Goal: Task Accomplishment & Management: Manage account settings

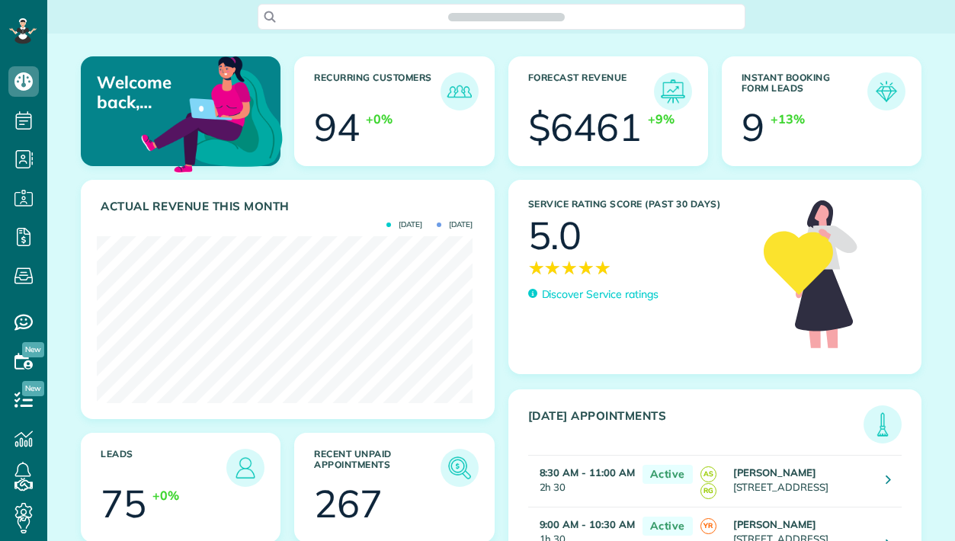
scroll to position [167, 376]
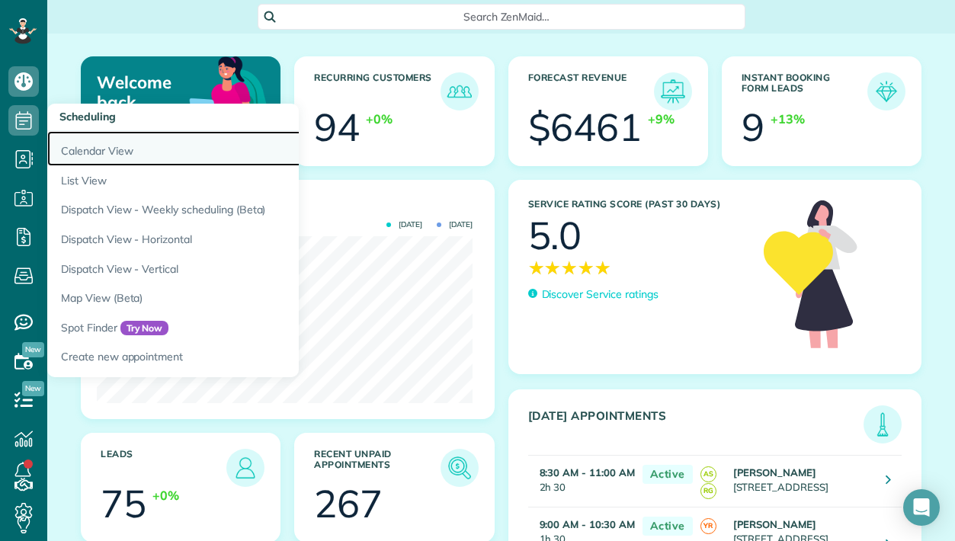
click at [109, 148] on link "Calendar View" at bounding box center [237, 148] width 381 height 35
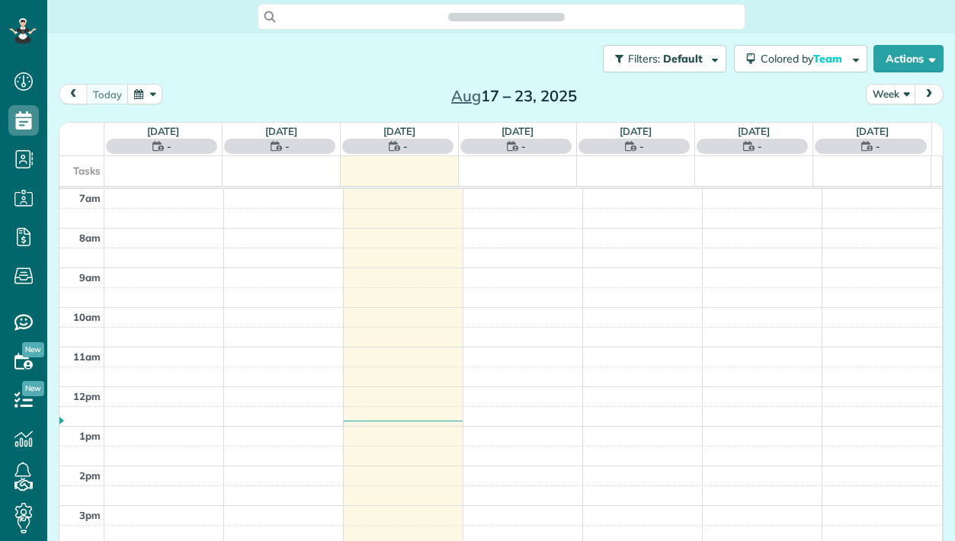
scroll to position [7, 7]
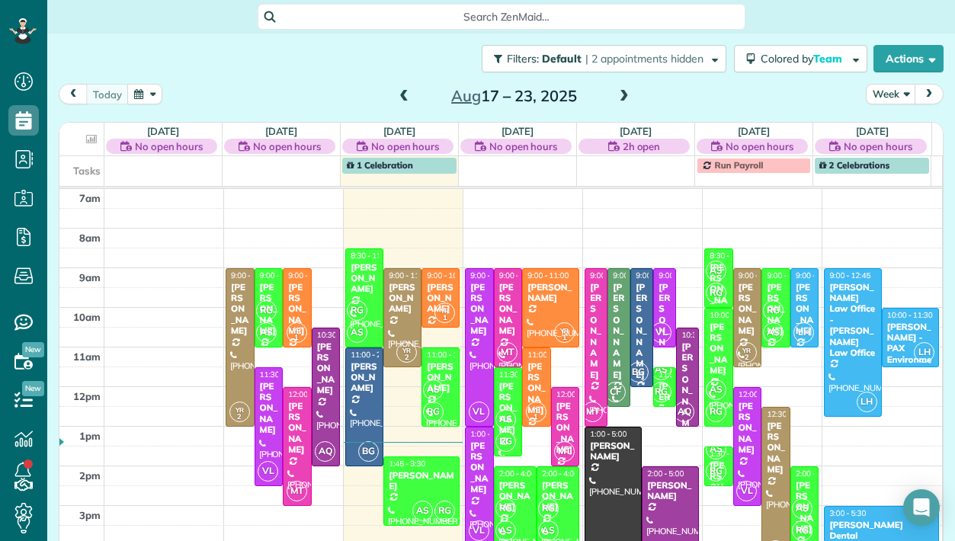
click at [498, 304] on div "[PERSON_NAME]" at bounding box center [508, 309] width 20 height 55
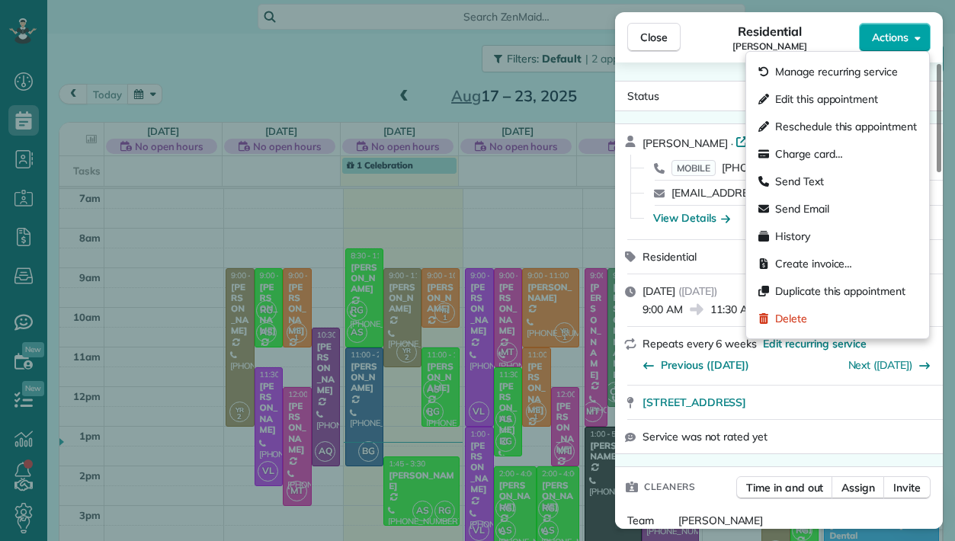
click at [904, 39] on span "Actions" at bounding box center [890, 37] width 37 height 15
click at [869, 92] on span "Edit this appointment" at bounding box center [826, 98] width 103 height 15
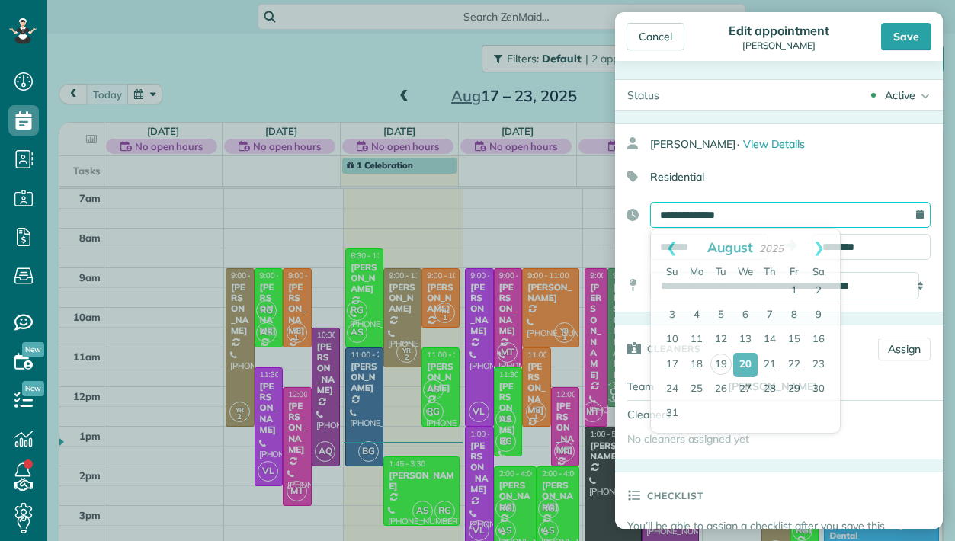
click at [739, 216] on input "**********" at bounding box center [790, 215] width 280 height 26
type input "******"
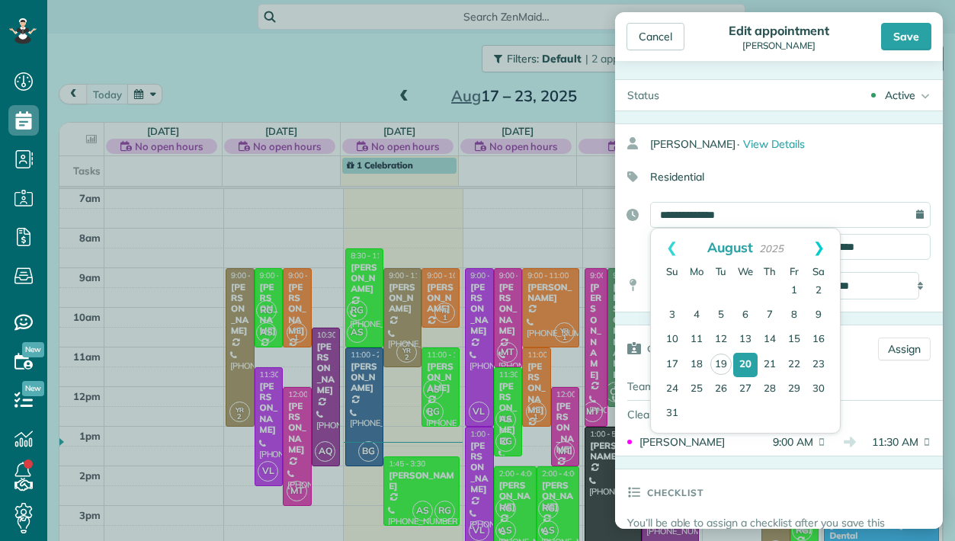
click at [821, 248] on link "Next" at bounding box center [819, 248] width 42 height 38
click at [722, 337] on link "16" at bounding box center [721, 340] width 24 height 24
type input "**********"
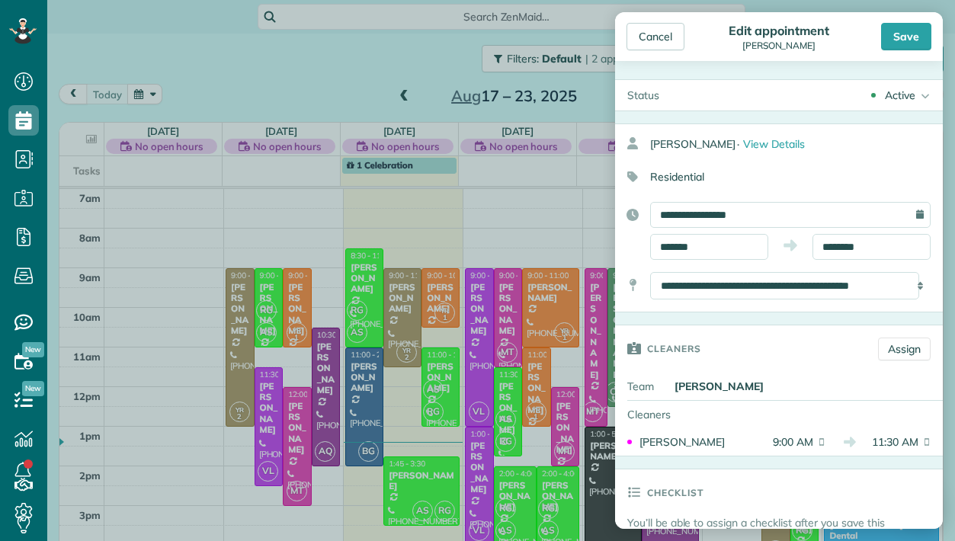
click at [907, 35] on div "Save" at bounding box center [906, 36] width 50 height 27
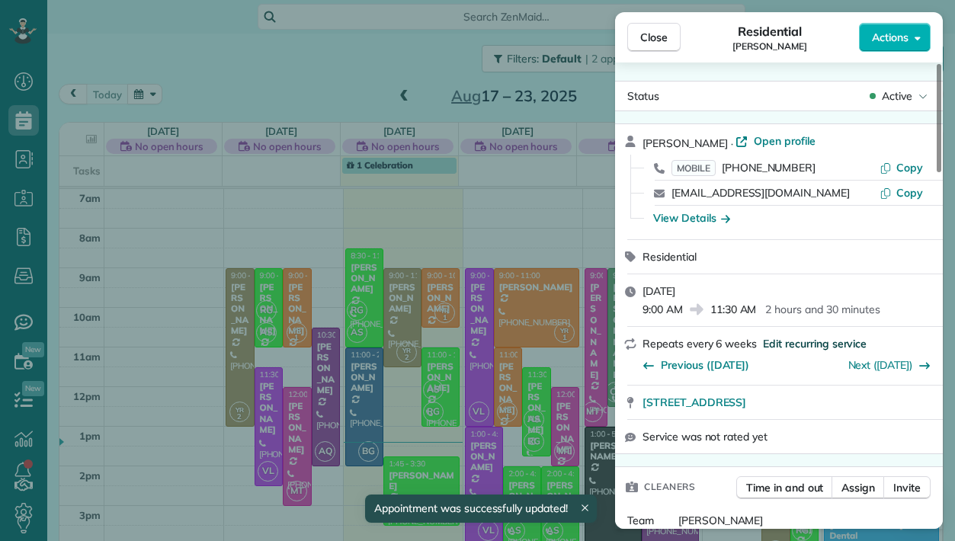
click at [786, 342] on span "Edit recurring service" at bounding box center [815, 343] width 104 height 15
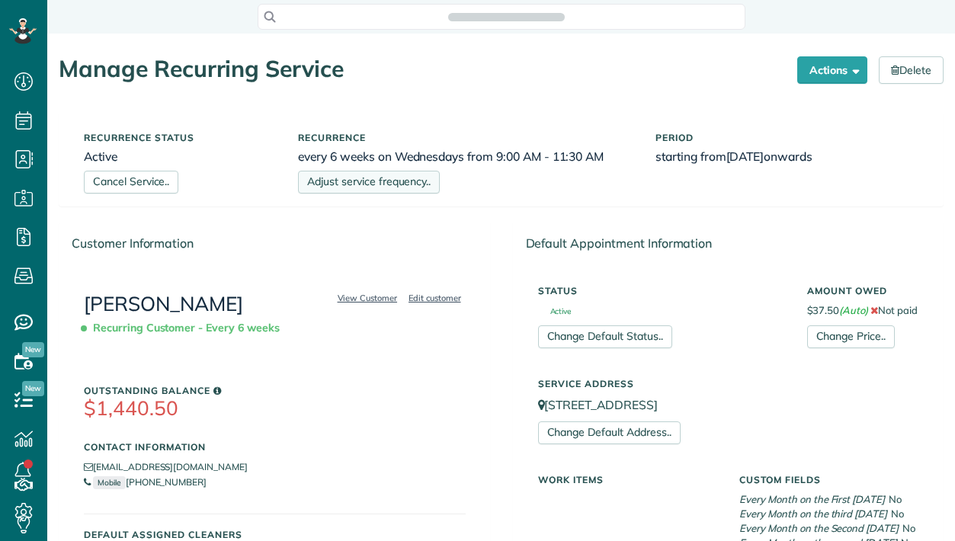
scroll to position [7, 7]
click at [395, 184] on link "Adjust service frequency.." at bounding box center [369, 182] width 142 height 23
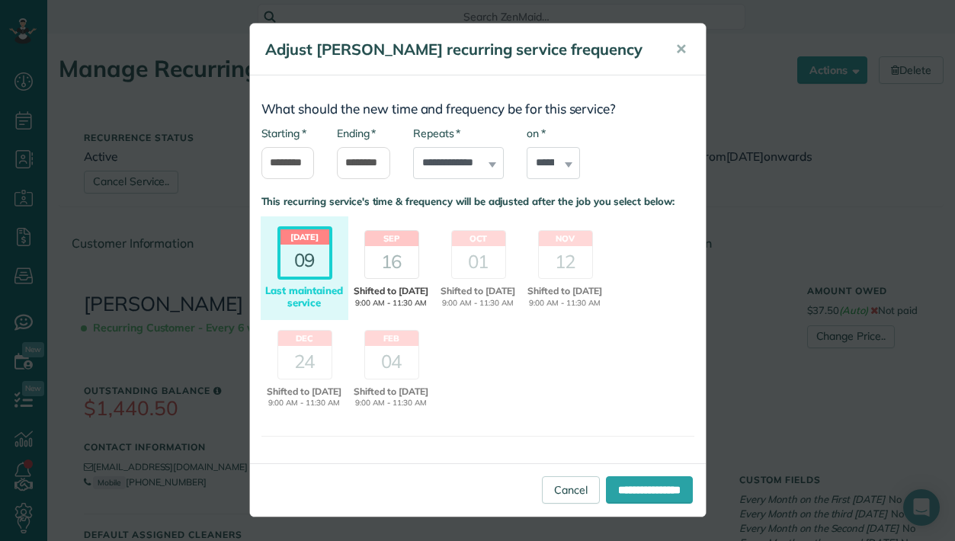
click at [395, 261] on div "16" at bounding box center [391, 262] width 53 height 32
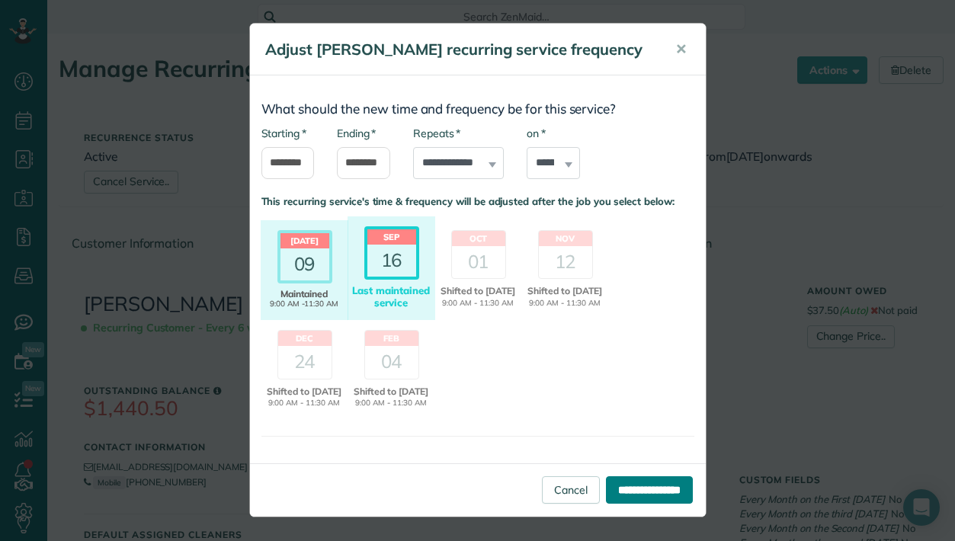
click at [606, 499] on input "**********" at bounding box center [649, 489] width 87 height 27
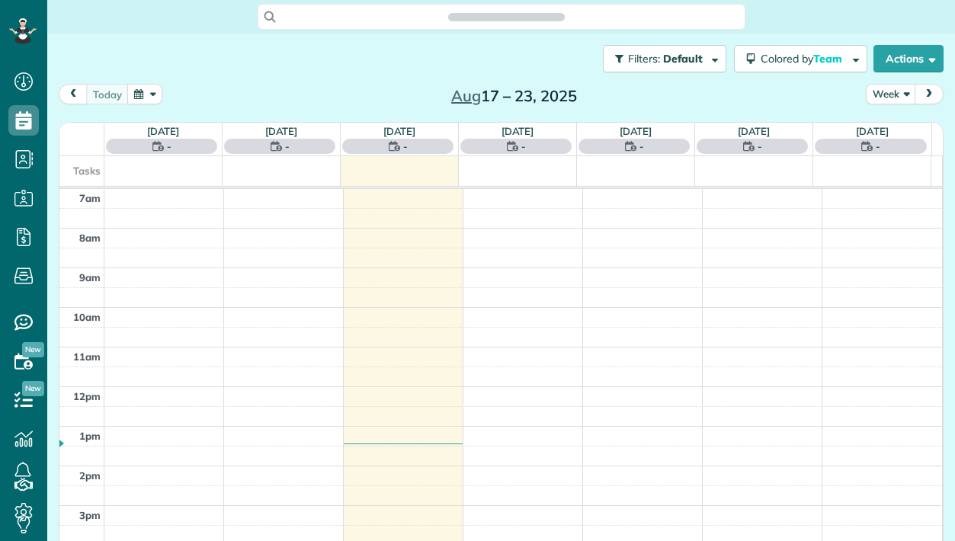
scroll to position [7, 7]
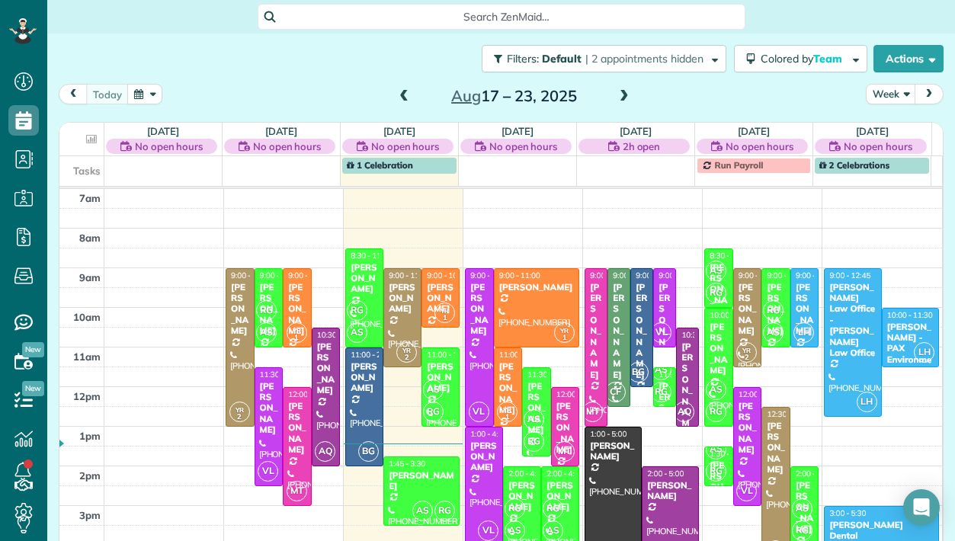
click at [622, 93] on span at bounding box center [624, 97] width 17 height 14
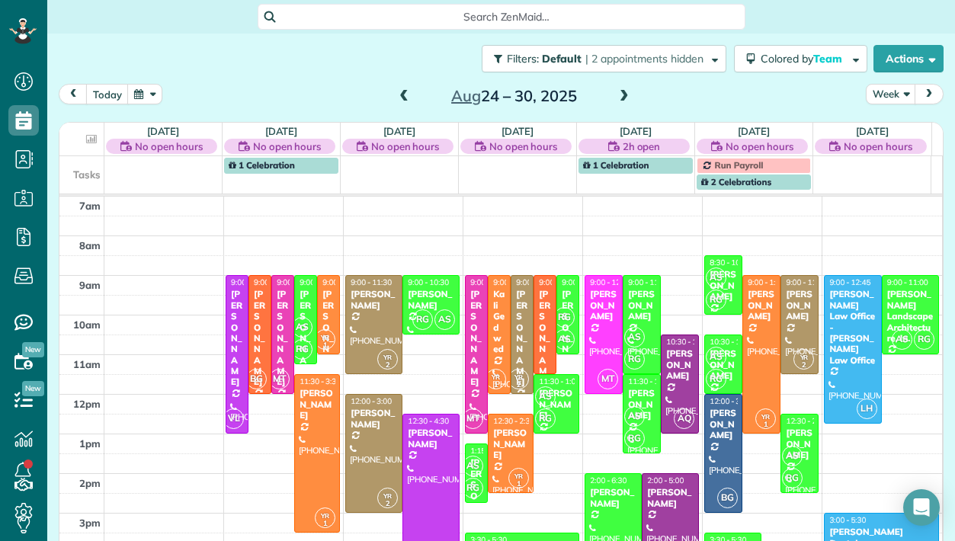
click at [622, 93] on span at bounding box center [624, 97] width 17 height 14
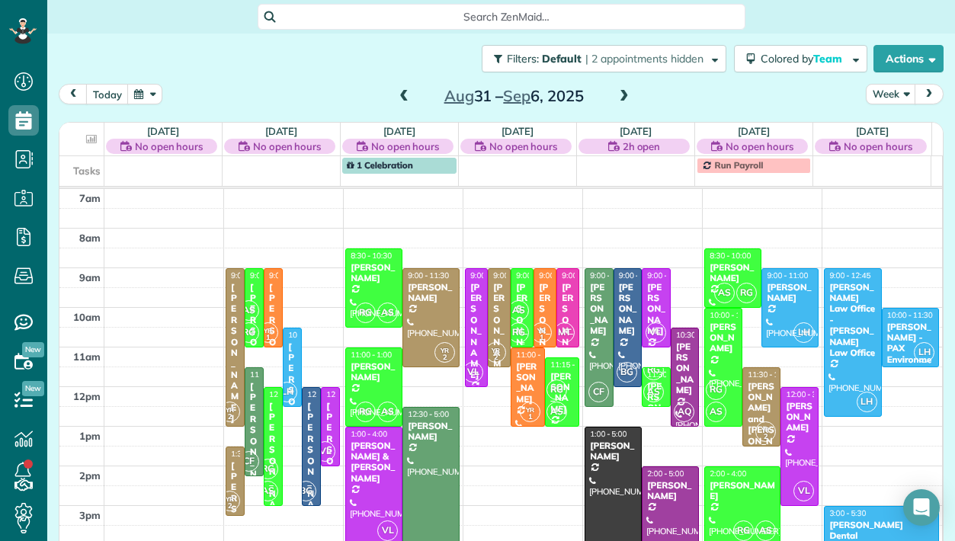
click at [515, 293] on div "Kristie Simpson" at bounding box center [522, 331] width 14 height 98
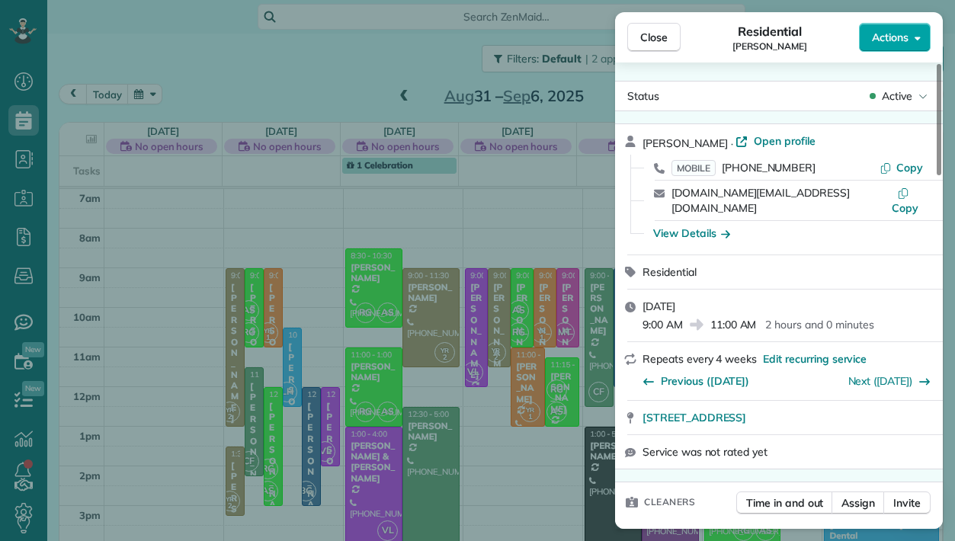
click at [908, 35] on button "Actions" at bounding box center [895, 37] width 72 height 29
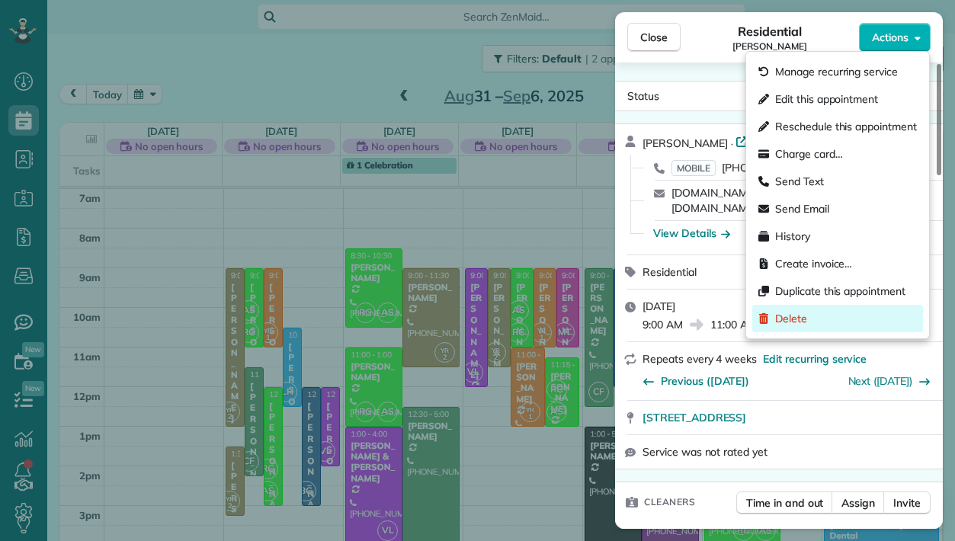
click at [789, 318] on span "Delete" at bounding box center [791, 318] width 32 height 15
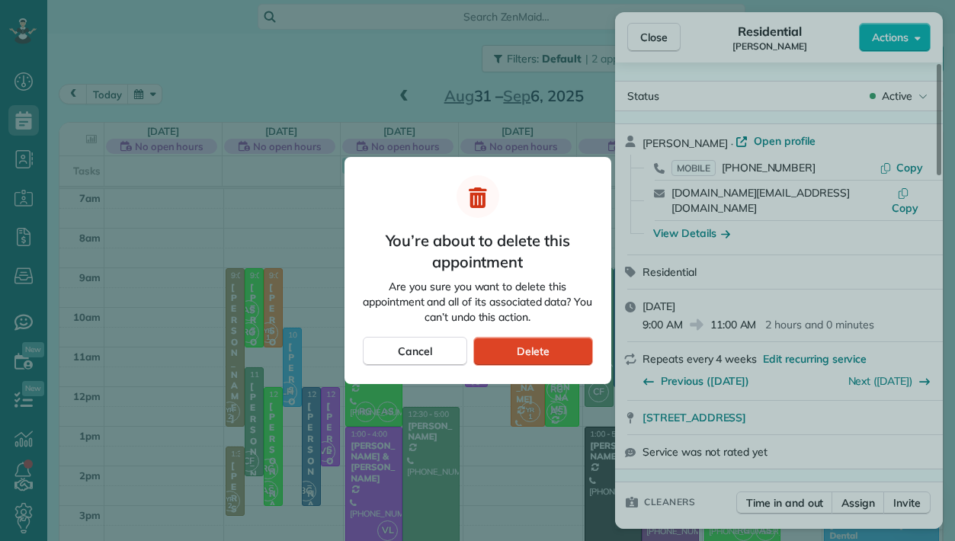
click at [554, 353] on div "Delete" at bounding box center [532, 351] width 119 height 29
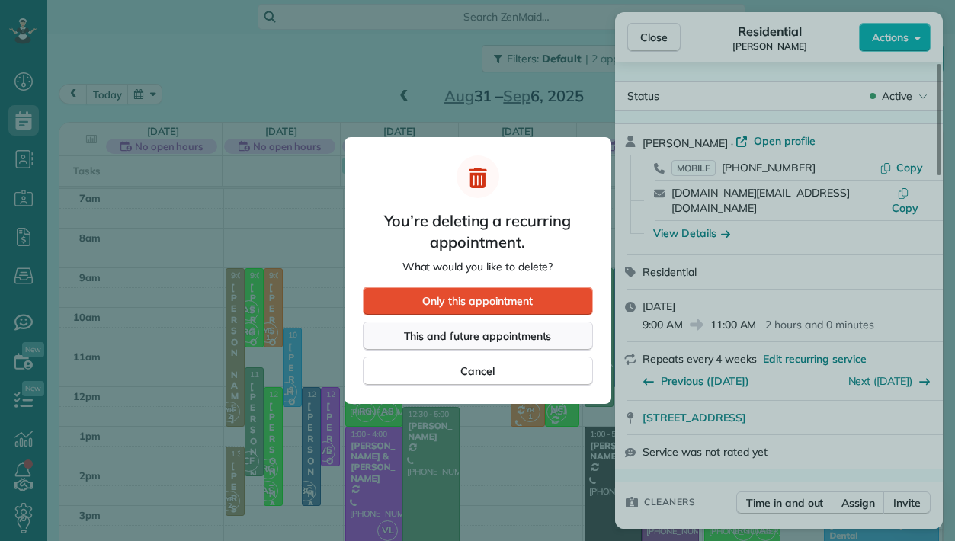
click at [470, 332] on span "This and future appointments" at bounding box center [478, 335] width 148 height 15
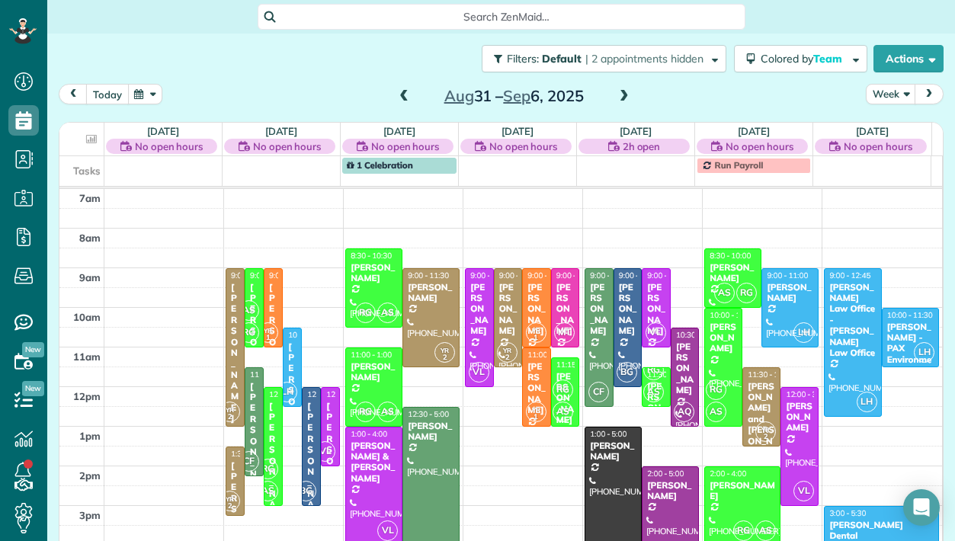
click at [114, 96] on button "today" at bounding box center [107, 94] width 43 height 21
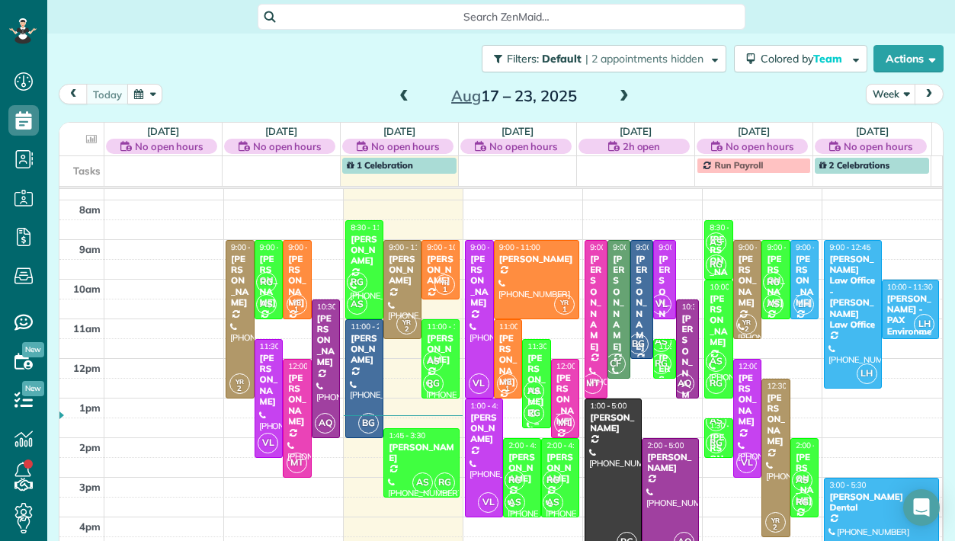
scroll to position [53, 0]
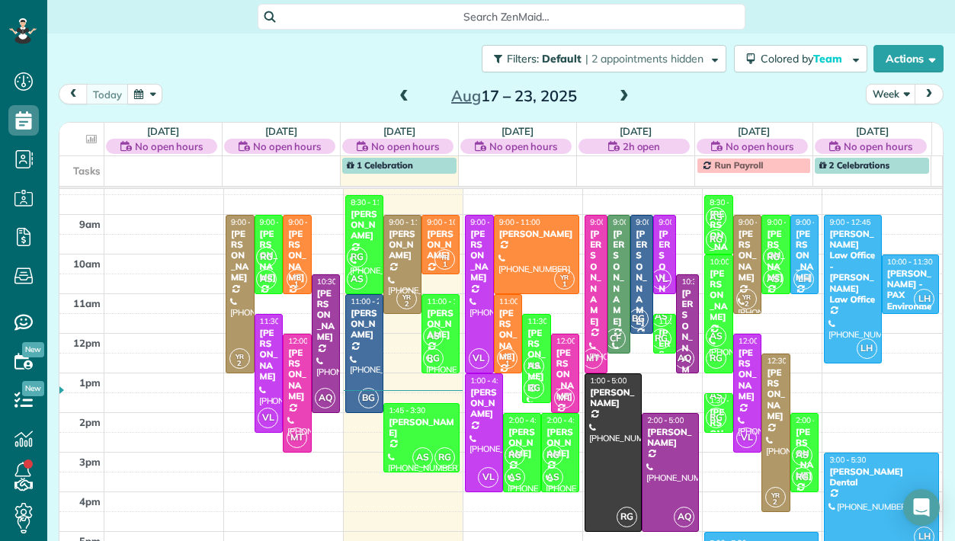
click at [616, 94] on span at bounding box center [624, 97] width 17 height 14
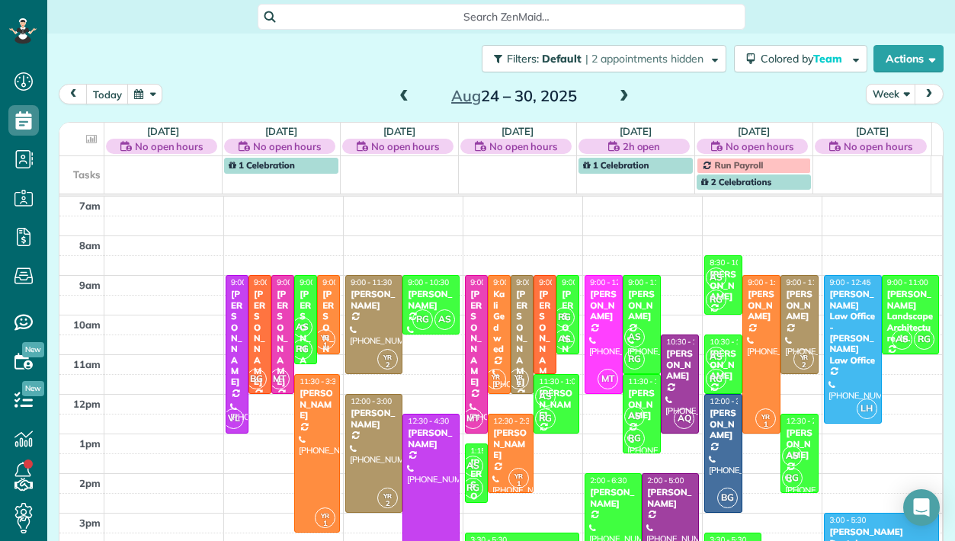
click at [616, 94] on span at bounding box center [624, 97] width 17 height 14
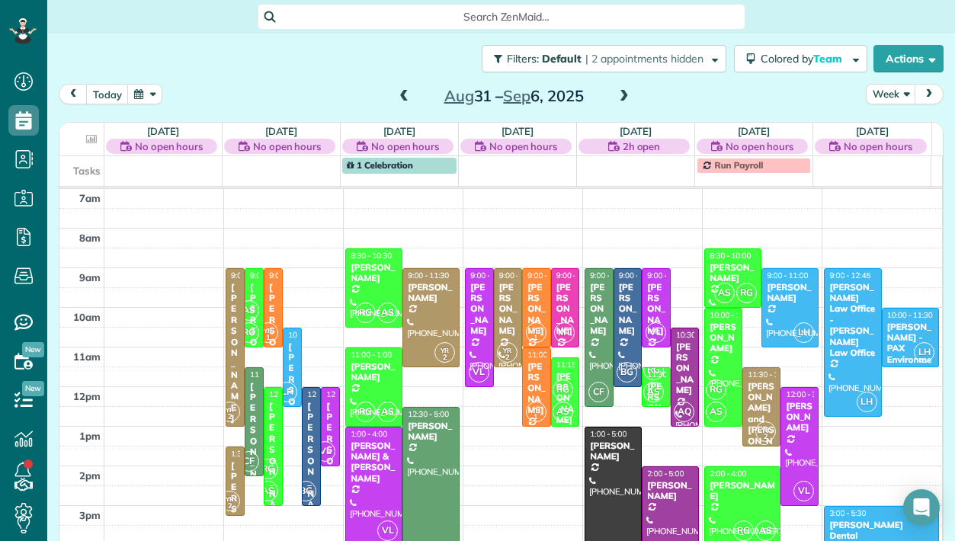
click at [398, 98] on span at bounding box center [403, 97] width 17 height 14
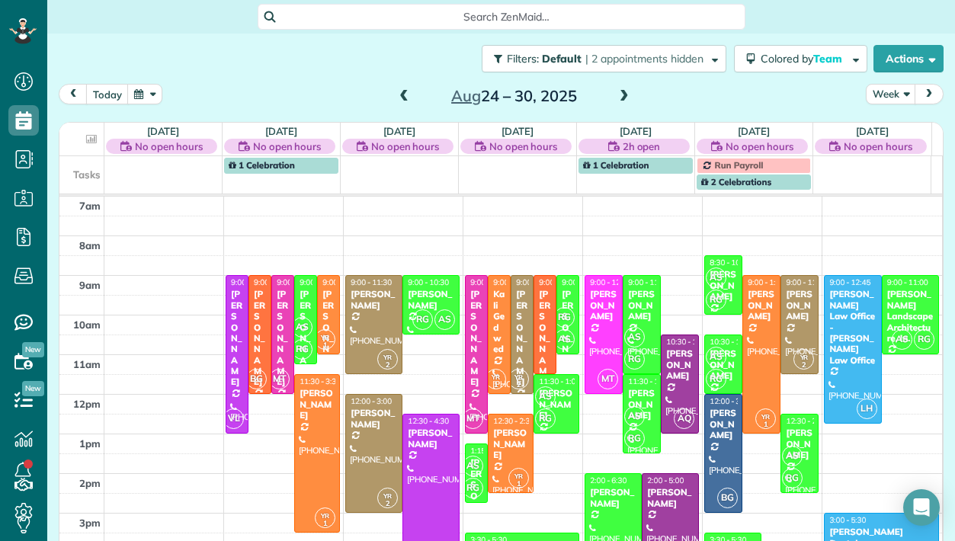
click at [398, 98] on span at bounding box center [403, 97] width 17 height 14
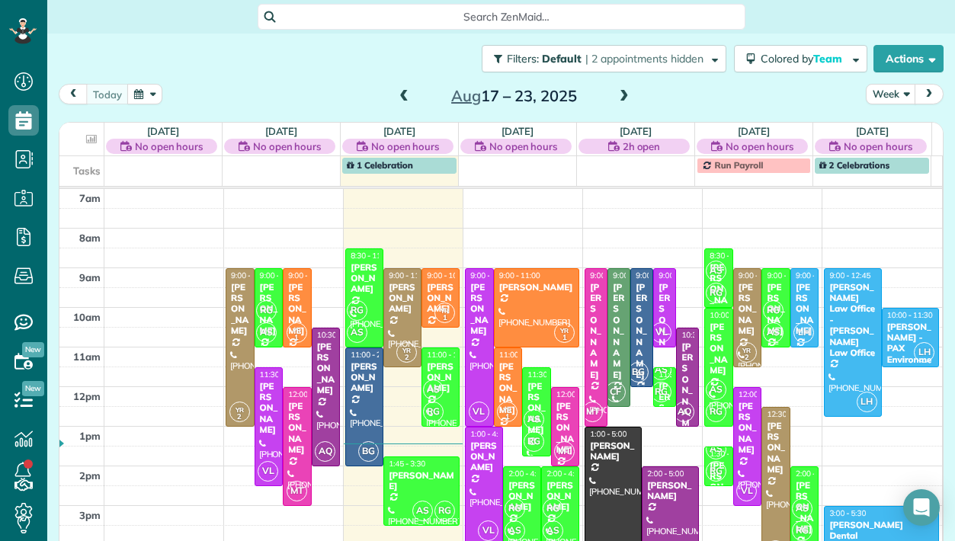
click at [766, 295] on div "Sean Byrnes" at bounding box center [776, 309] width 20 height 55
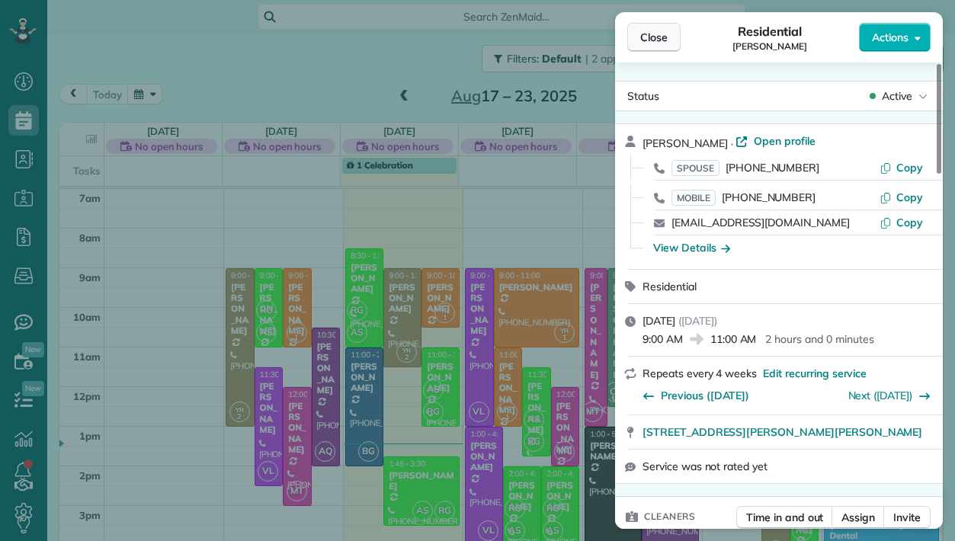
click at [650, 40] on span "Close" at bounding box center [653, 37] width 27 height 15
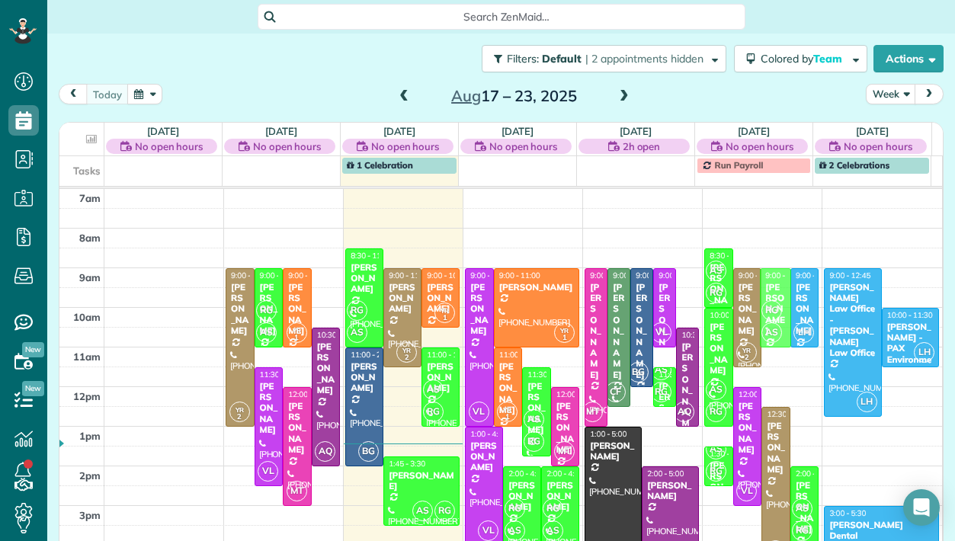
drag, startPoint x: 758, startPoint y: 280, endPoint x: 715, endPoint y: 284, distance: 43.7
click at [715, 189] on div "AS RG 8:30 - 10:00 Kate Ramos (701) 840-3267 143 Shamrock Drive Ventura, CA 930…" at bounding box center [761, 189] width 114 height 0
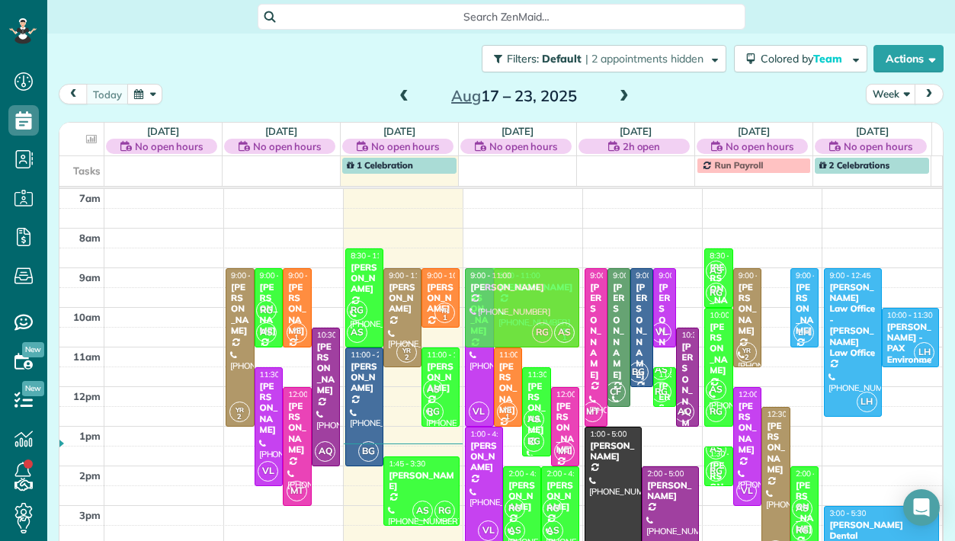
drag, startPoint x: 758, startPoint y: 286, endPoint x: 553, endPoint y: 283, distance: 205.0
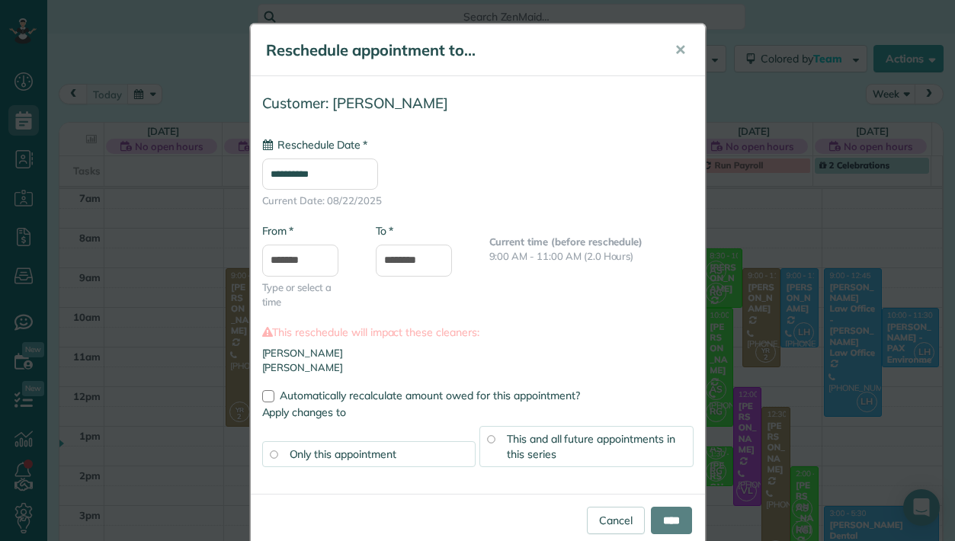
type input "**********"
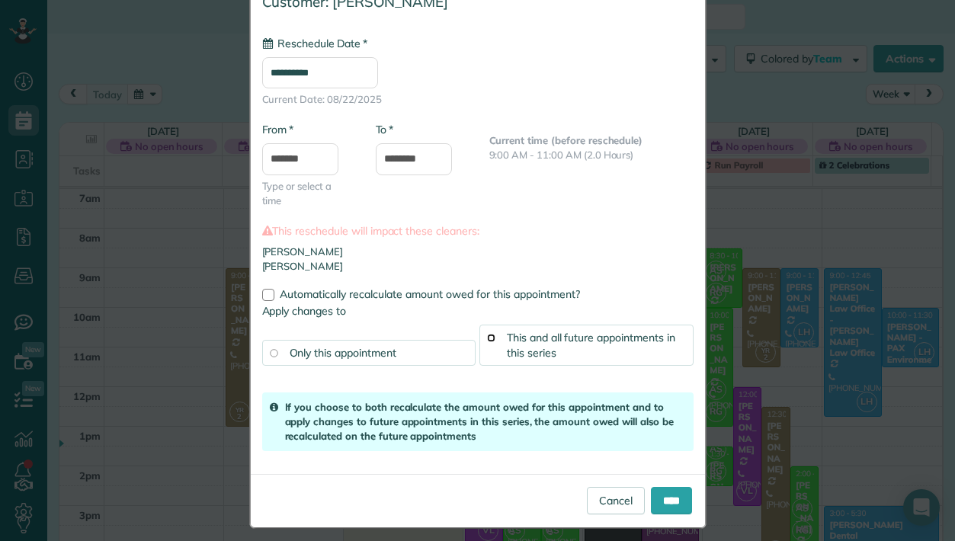
scroll to position [112, 0]
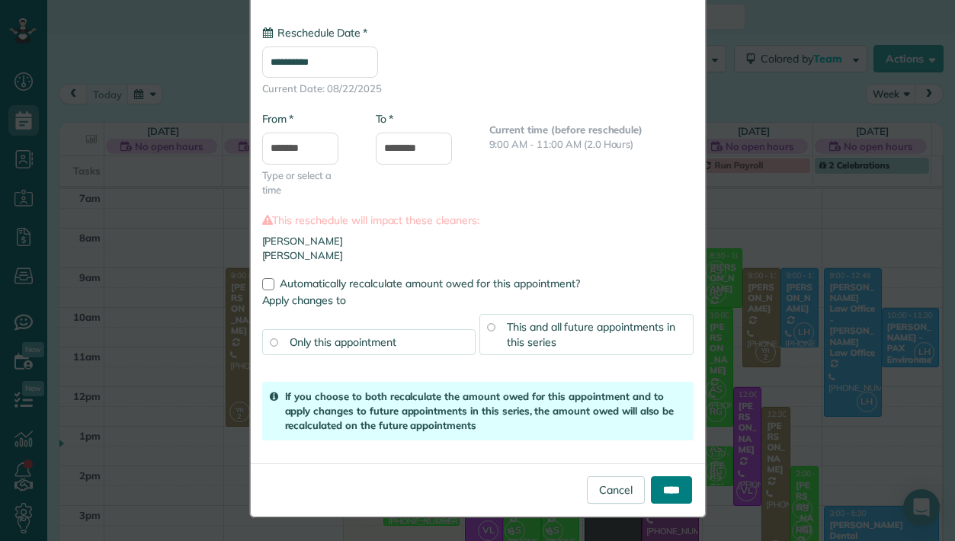
click at [667, 491] on input "****" at bounding box center [671, 489] width 41 height 27
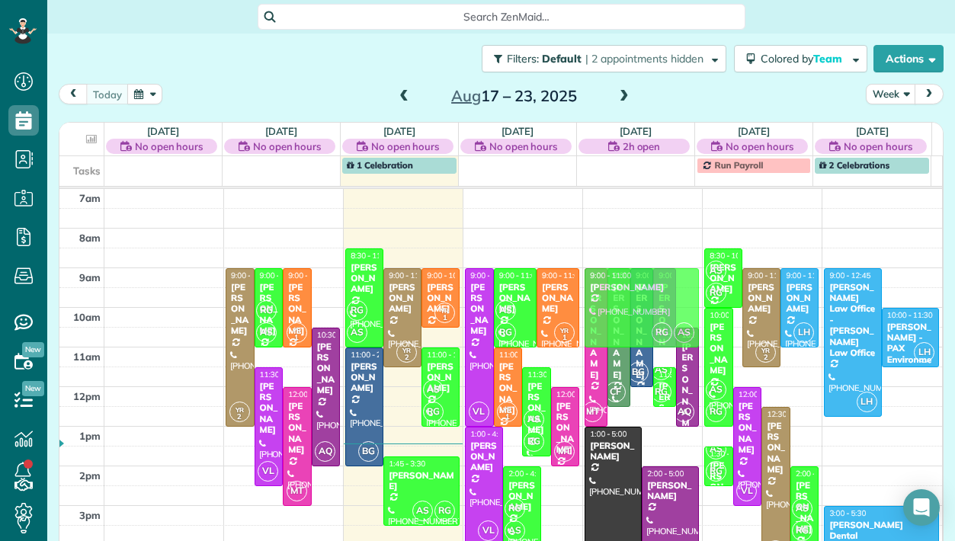
drag, startPoint x: 543, startPoint y: 475, endPoint x: 648, endPoint y: 278, distance: 222.6
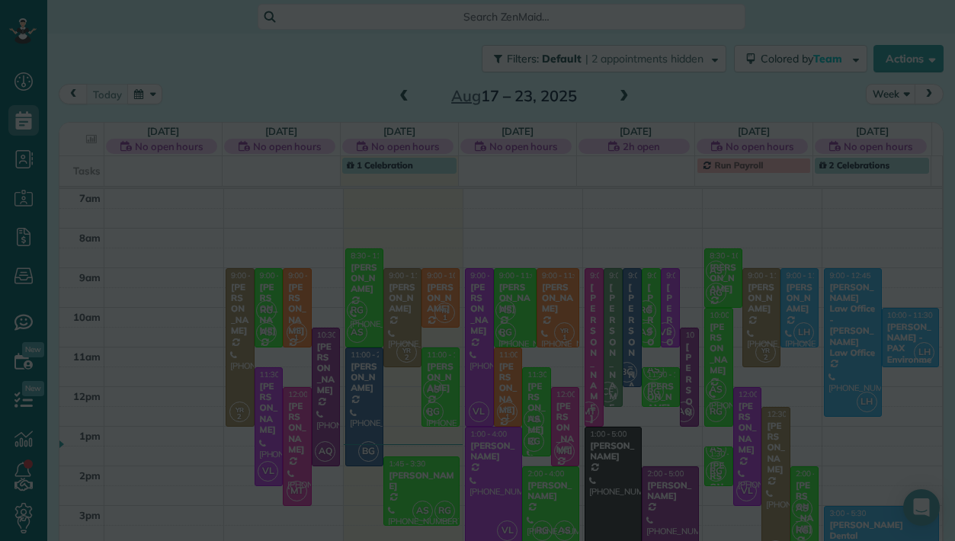
scroll to position [0, 0]
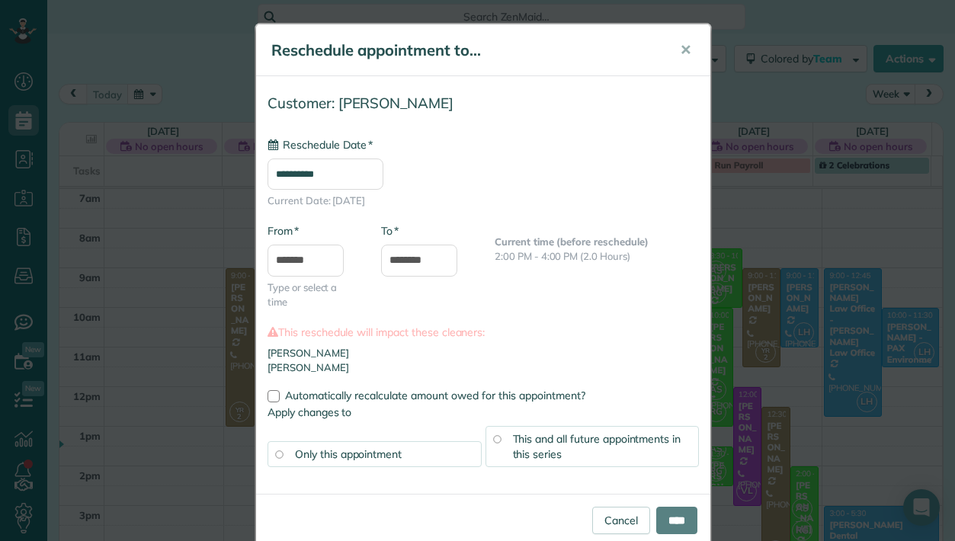
type input "**********"
click at [658, 516] on input "****" at bounding box center [676, 520] width 41 height 27
